Goal: Task Accomplishment & Management: Manage account settings

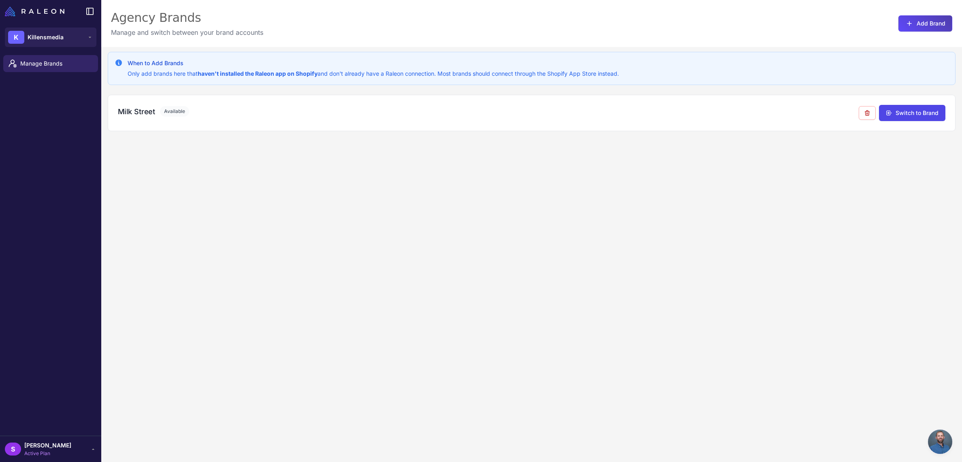
click at [286, 204] on div "When to Add Brands Only add brands here that haven't installed the Raleon app o…" at bounding box center [531, 278] width 861 height 462
click at [65, 449] on div "S [PERSON_NAME] Active Plan" at bounding box center [51, 449] width 92 height 16
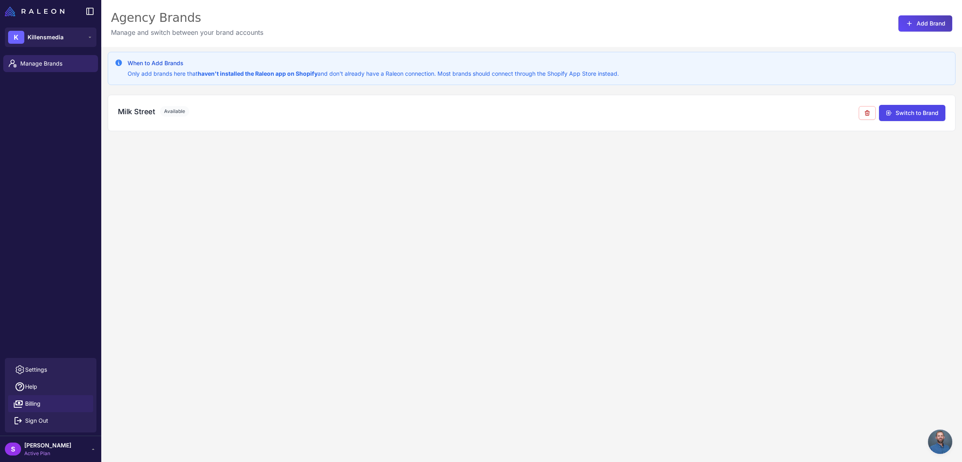
click at [40, 401] on span "Billing" at bounding box center [32, 403] width 15 height 9
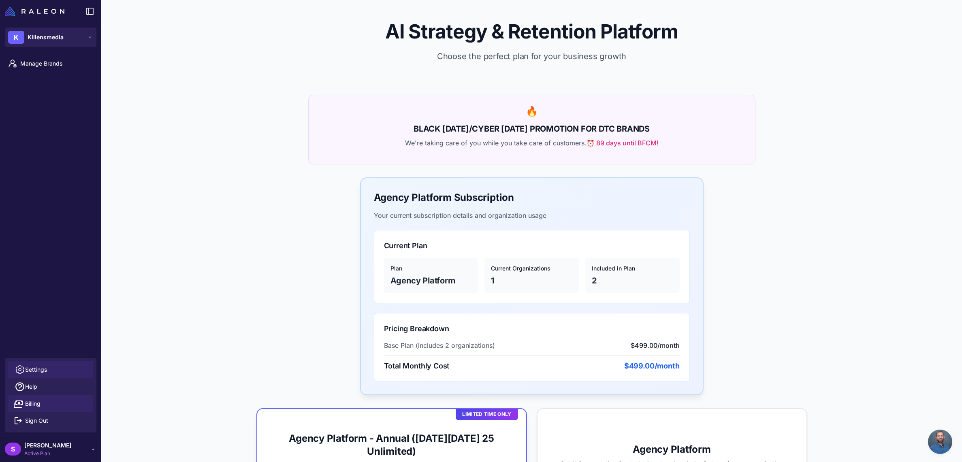
click at [39, 370] on span "Settings" at bounding box center [36, 369] width 22 height 9
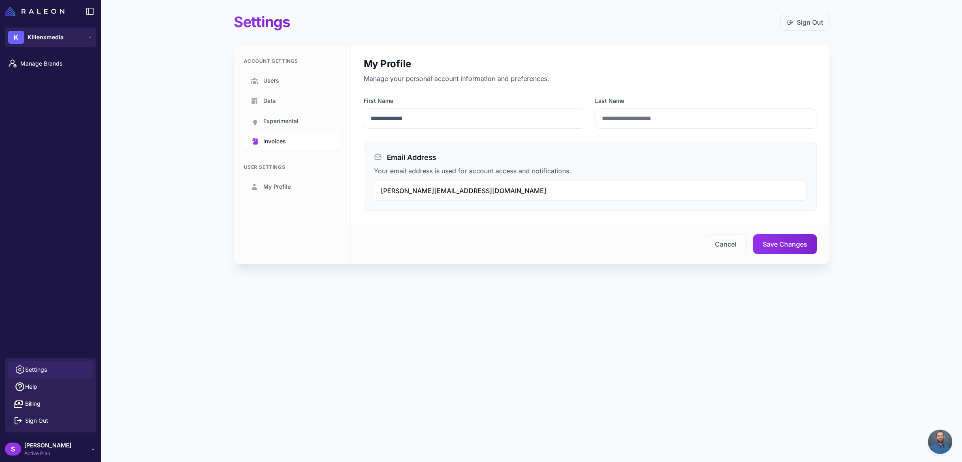
click at [267, 145] on span "Invoices" at bounding box center [274, 141] width 23 height 9
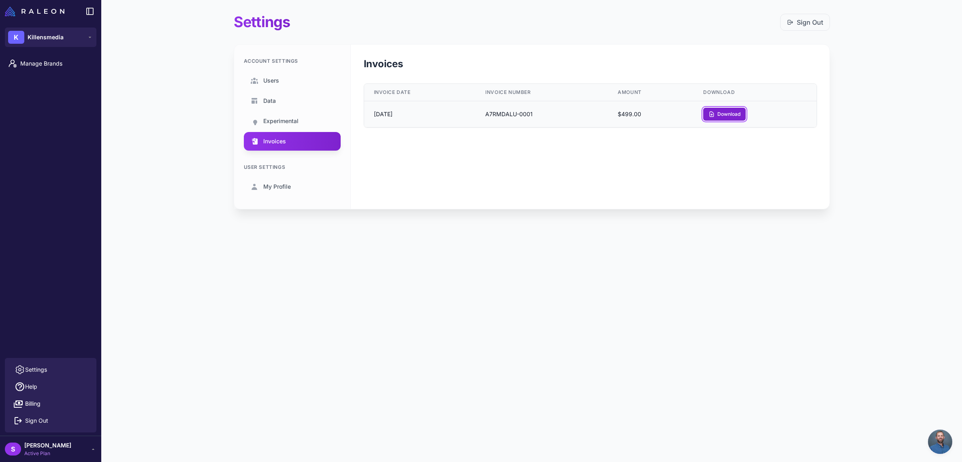
click at [740, 111] on button "Download" at bounding box center [724, 114] width 43 height 13
